Goal: Task Accomplishment & Management: Use online tool/utility

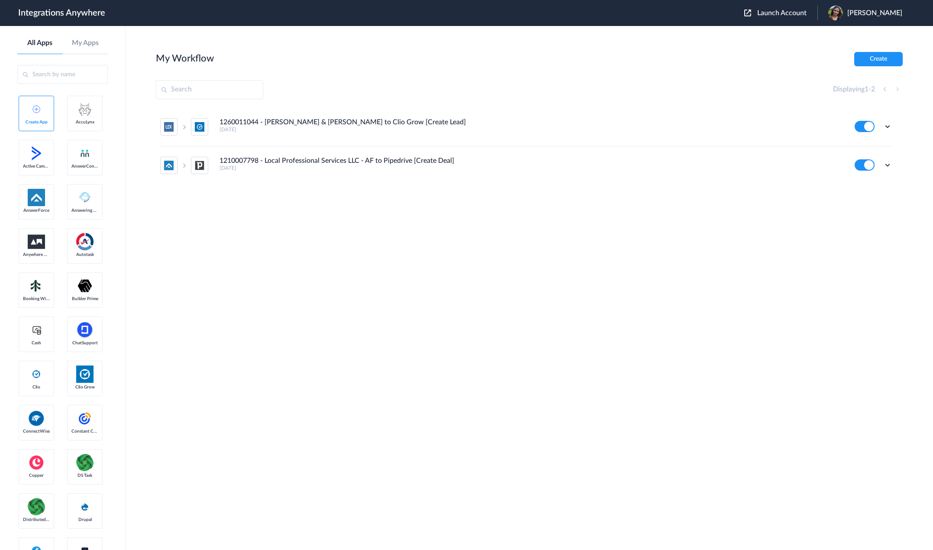
click at [777, 10] on span "Launch Account" at bounding box center [782, 13] width 49 height 7
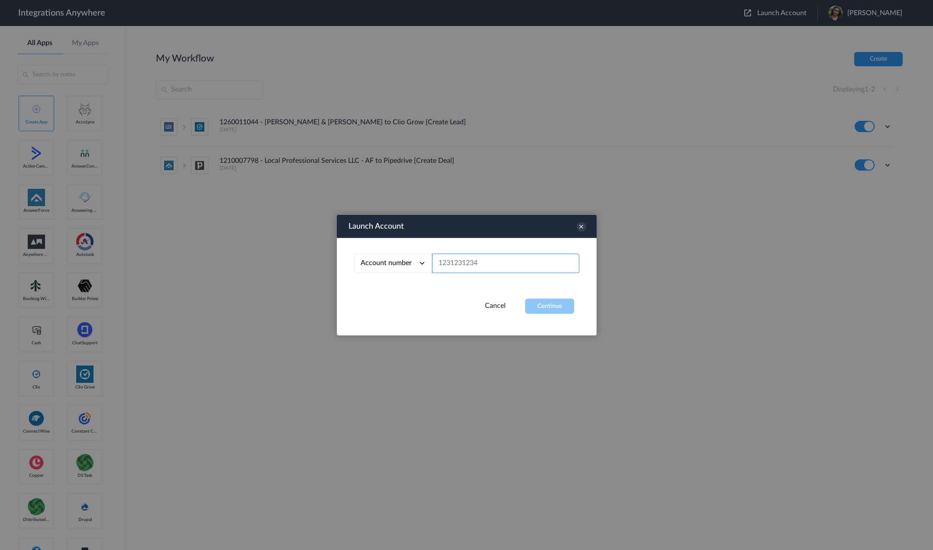
click at [483, 262] on input "text" at bounding box center [505, 263] width 147 height 19
paste input "8282780811"
type input "8282780811"
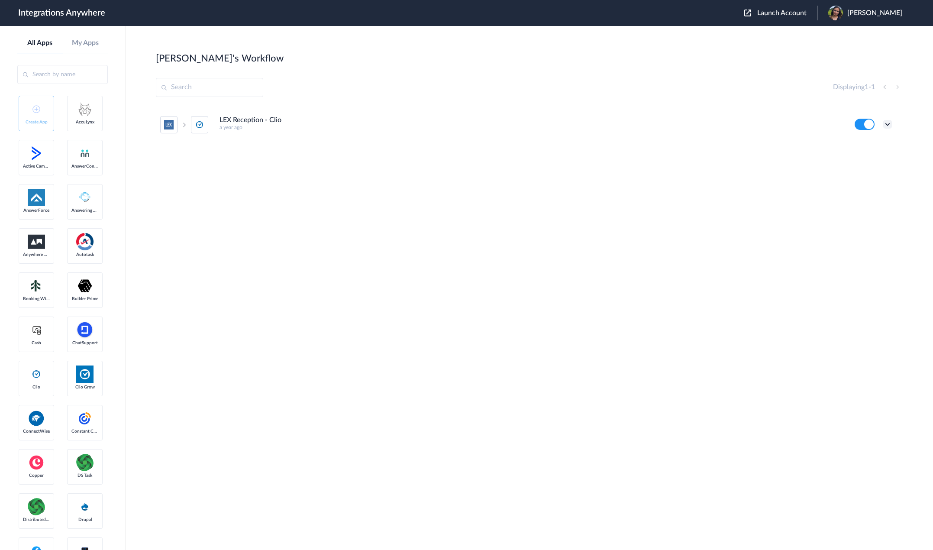
click at [885, 123] on icon at bounding box center [888, 124] width 9 height 9
click at [858, 147] on link "Edit" at bounding box center [852, 144] width 21 height 6
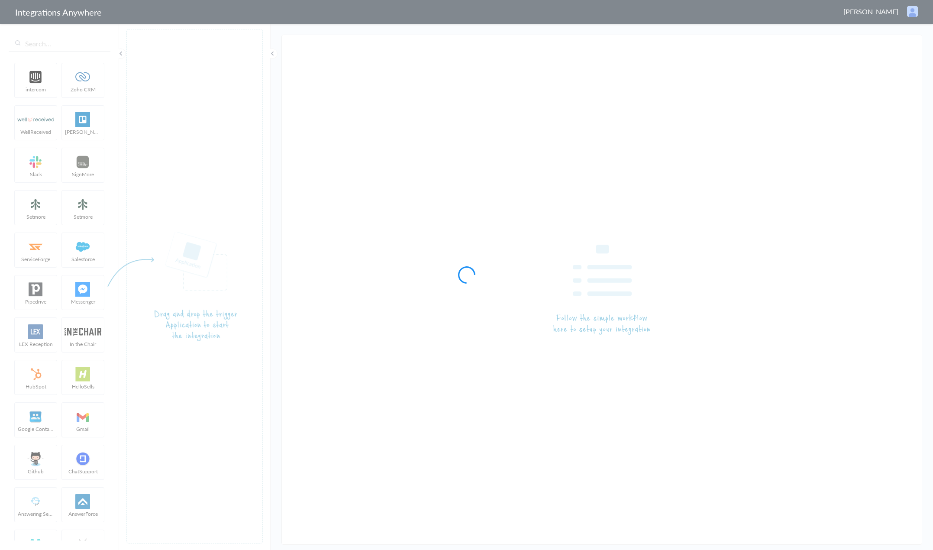
type input "LEX Reception - Clio"
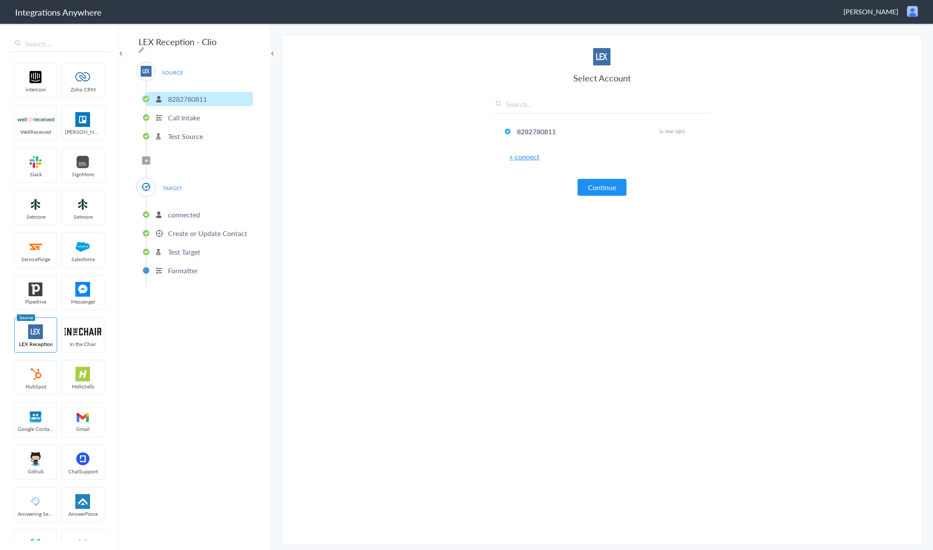
click at [191, 133] on p "Test Source" at bounding box center [185, 136] width 35 height 10
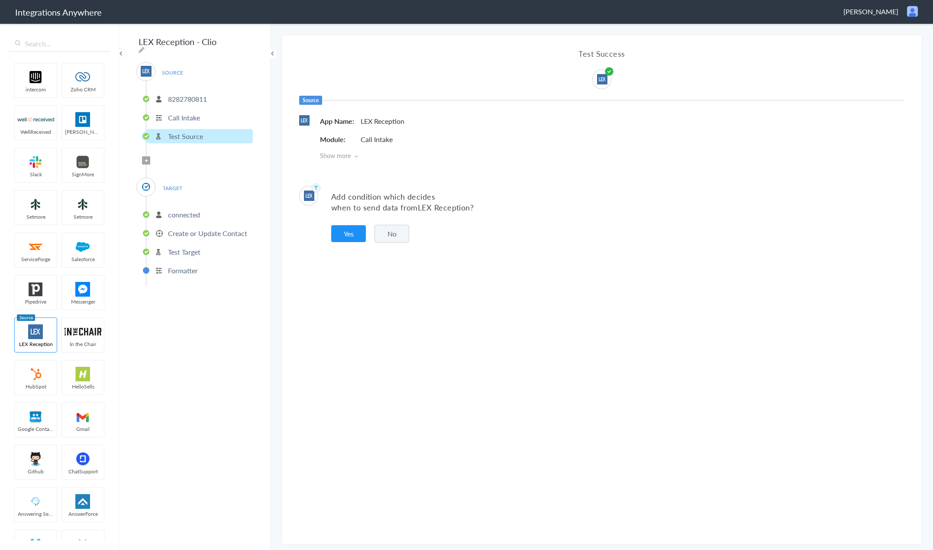
click at [193, 116] on p "Call Intake" at bounding box center [184, 118] width 32 height 10
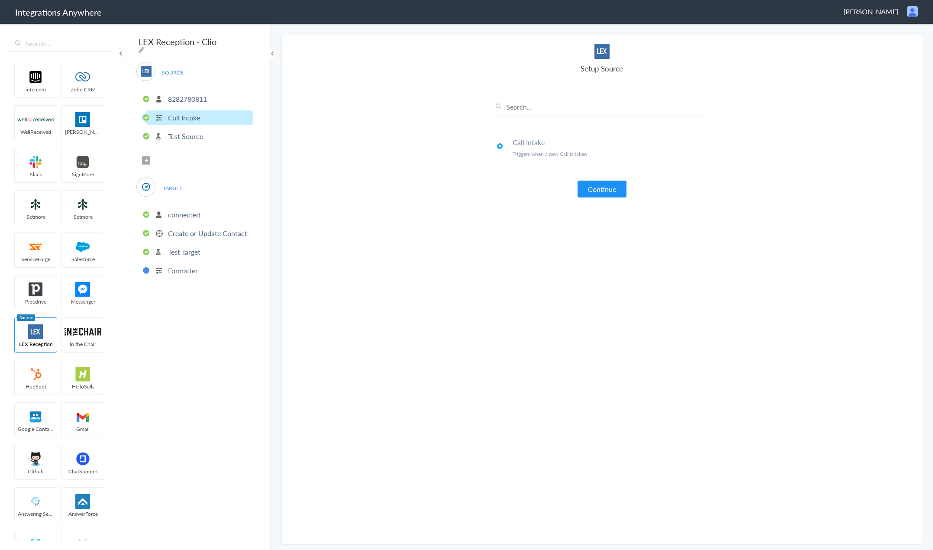
click at [191, 132] on p "Test Source" at bounding box center [185, 136] width 35 height 10
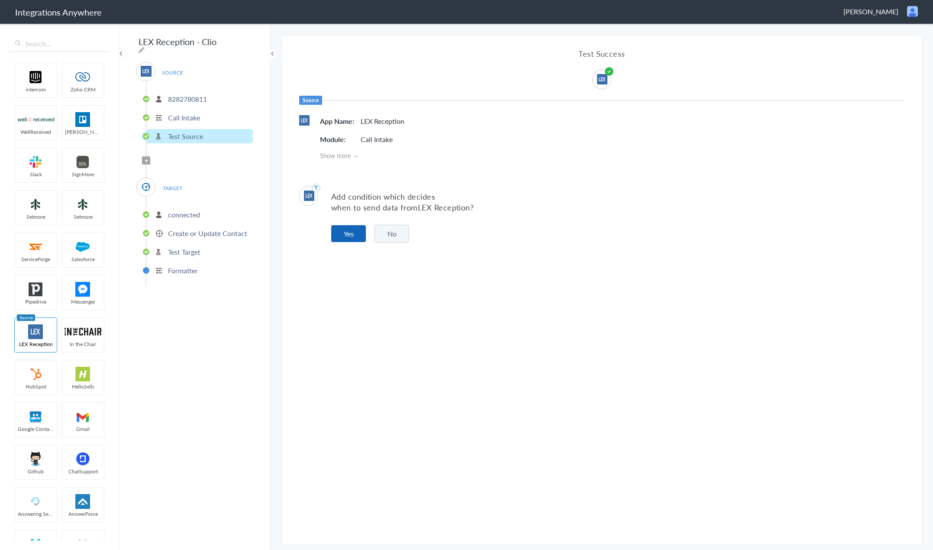
click at [352, 233] on button "Yes" at bounding box center [348, 233] width 35 height 17
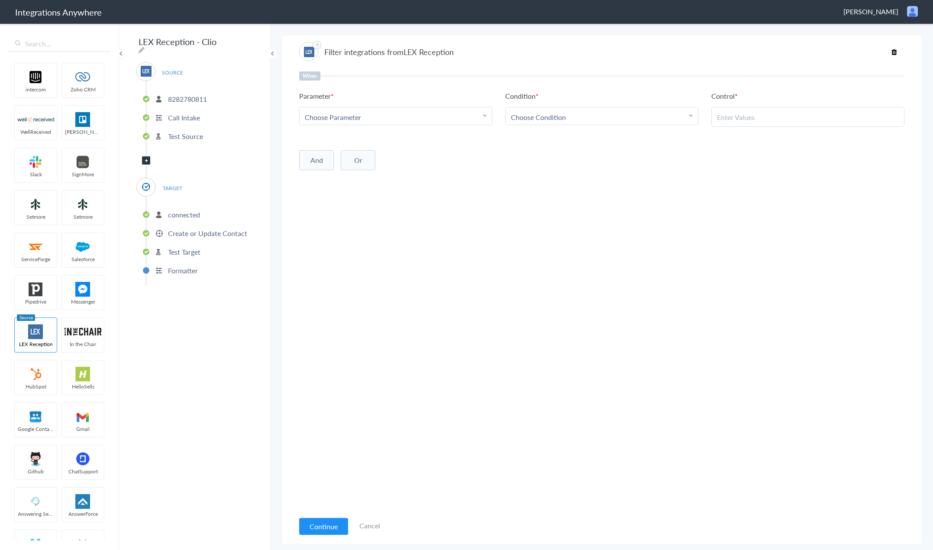
click at [187, 210] on p "connected" at bounding box center [184, 215] width 32 height 10
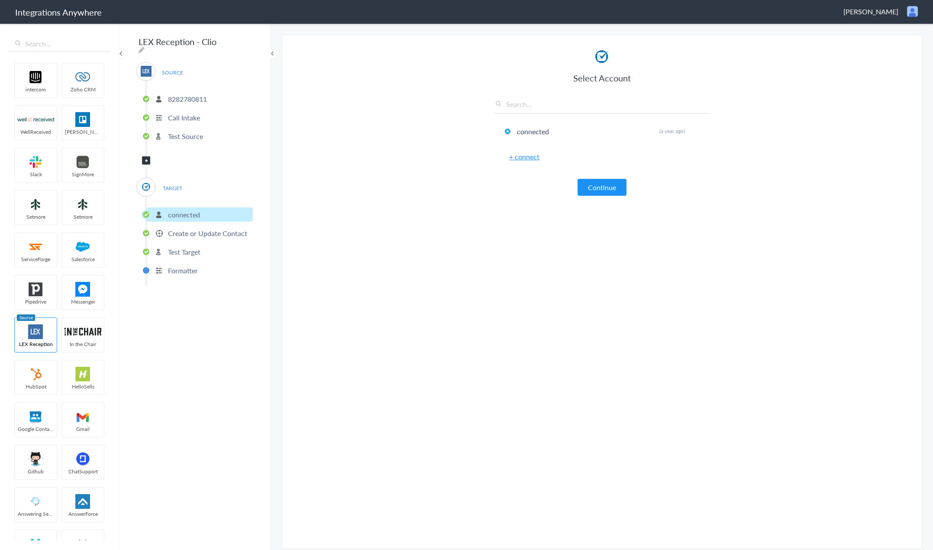
click at [186, 231] on p "Create or Update Contact" at bounding box center [207, 233] width 79 height 10
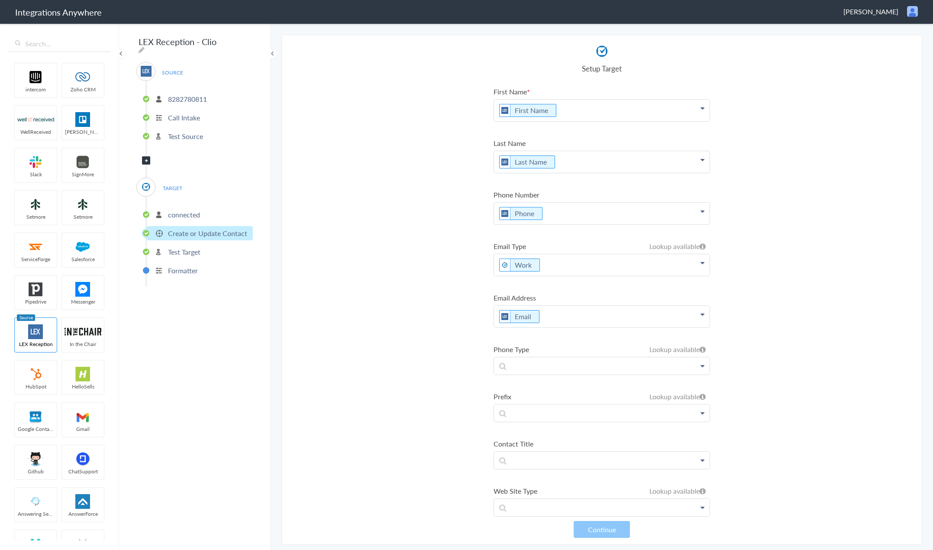
click at [168, 185] on span "TARGET" at bounding box center [172, 188] width 33 height 12
click at [142, 181] on img at bounding box center [146, 186] width 11 height 11
click at [186, 94] on p "8282780811" at bounding box center [187, 99] width 39 height 10
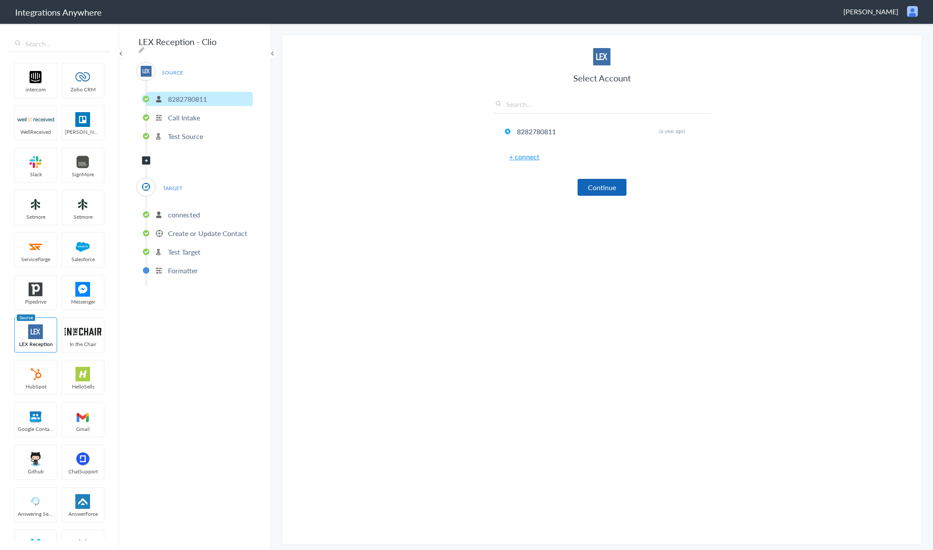
click at [585, 188] on button "Continue" at bounding box center [602, 187] width 49 height 17
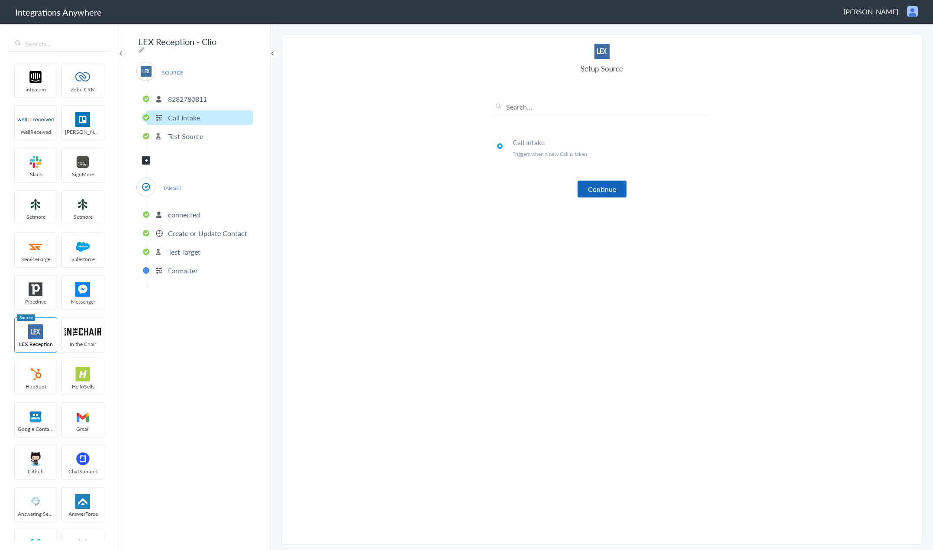
click at [596, 188] on button "Continue" at bounding box center [602, 189] width 49 height 17
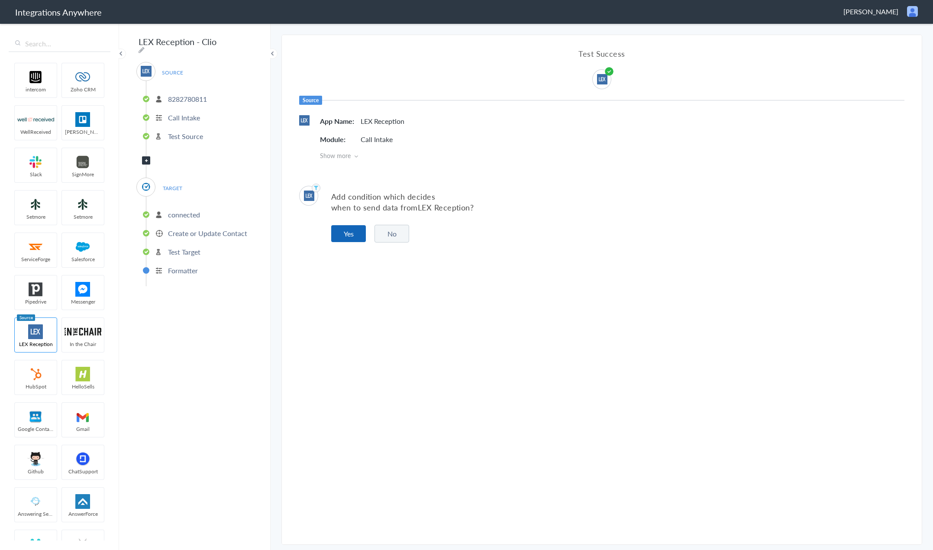
click at [350, 230] on button "Yes" at bounding box center [348, 233] width 35 height 17
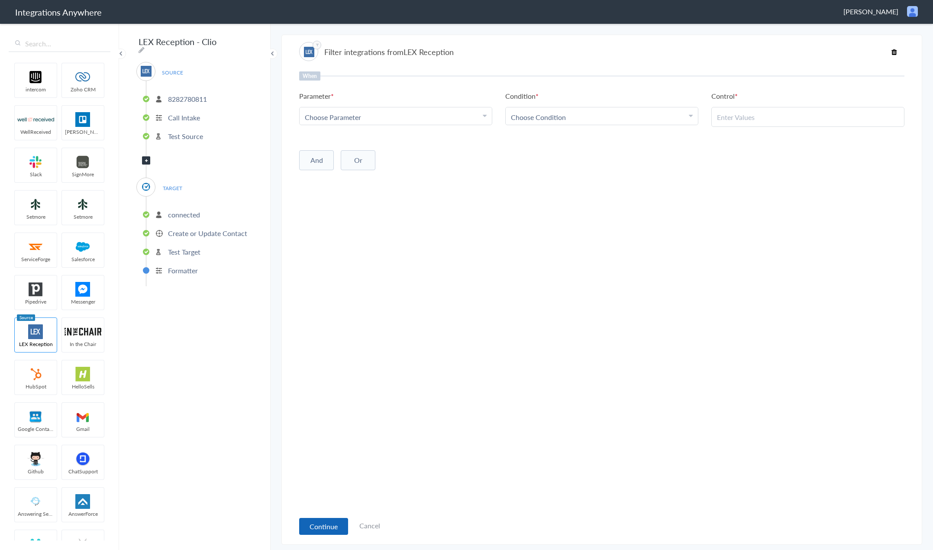
click at [329, 524] on button "Continue" at bounding box center [323, 526] width 49 height 17
click at [180, 131] on p "Test Source" at bounding box center [185, 136] width 35 height 10
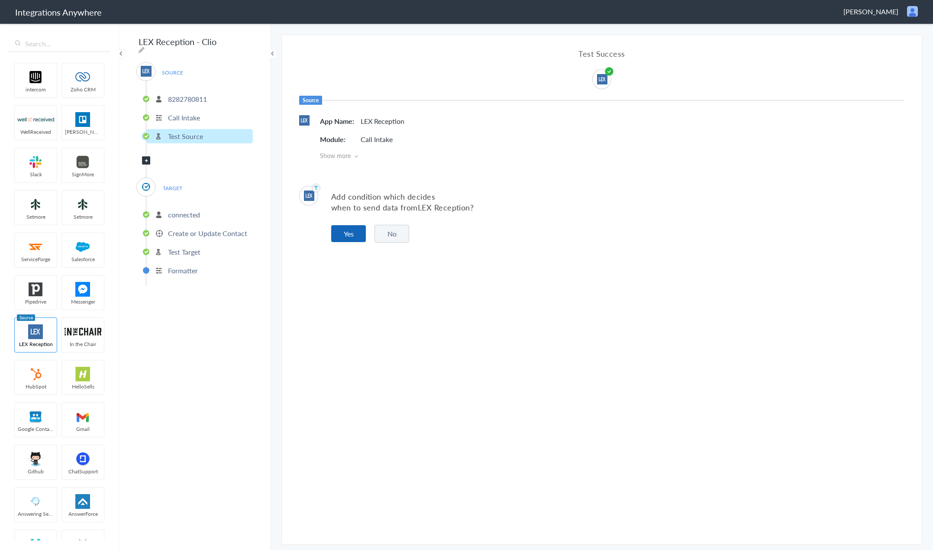
click at [353, 238] on button "Yes" at bounding box center [348, 233] width 35 height 17
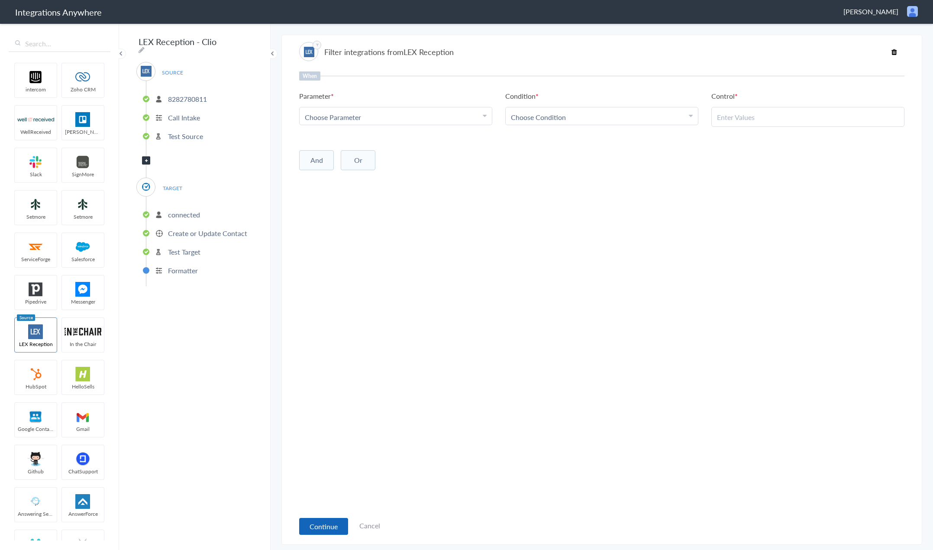
click at [341, 525] on button "Continue" at bounding box center [323, 526] width 49 height 17
click at [378, 526] on link "Cancel" at bounding box center [370, 526] width 21 height 10
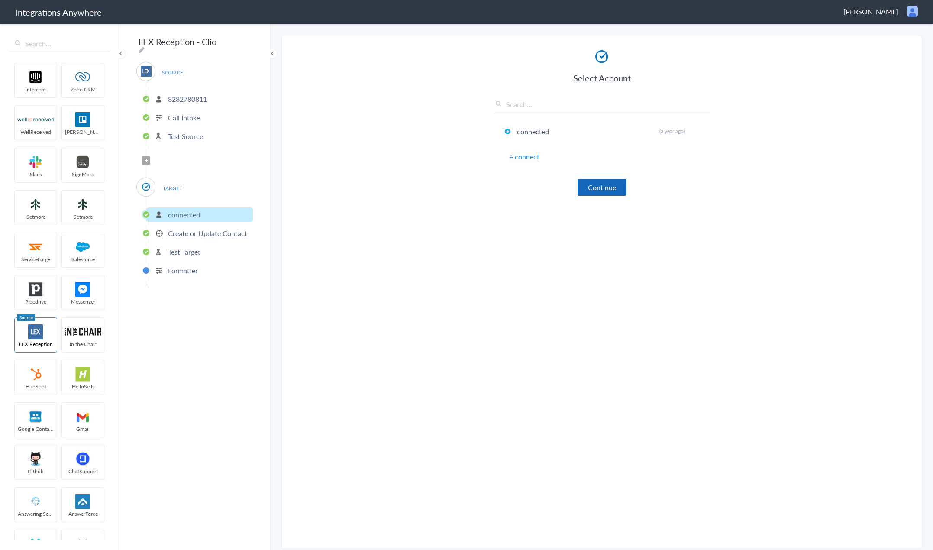
click at [615, 190] on button "Continue" at bounding box center [602, 187] width 49 height 17
